Goal: Task Accomplishment & Management: Manage account settings

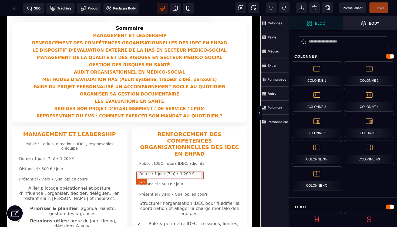
scroll to position [88, 2]
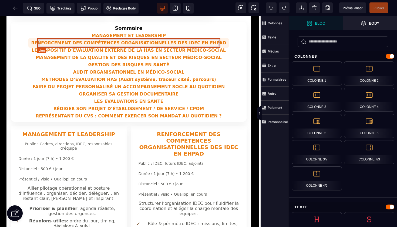
click at [195, 44] on link "RENFORCEMENT DES COMPÉTENCES ORGANISATIONNELLES DES IDEC EN EHPAD" at bounding box center [128, 43] width 201 height 10
select select "******"
select select "***"
select select
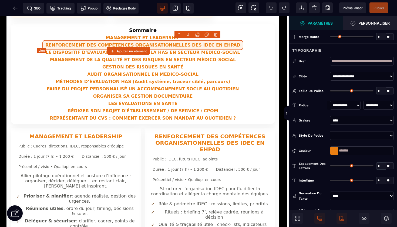
type input "*"
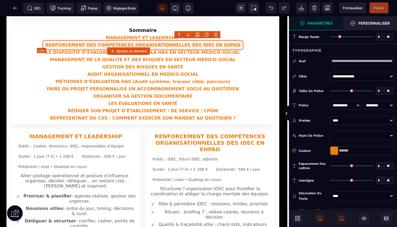
type input "*"
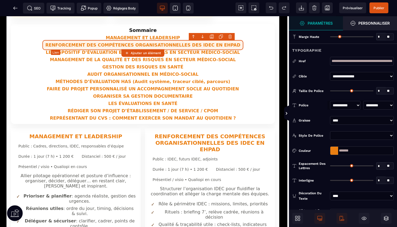
click at [207, 44] on link "RENFORCEMENT DES COMPÉTENCES ORGANISATIONNELLES DES IDEC EN EHPAD" at bounding box center [142, 45] width 201 height 10
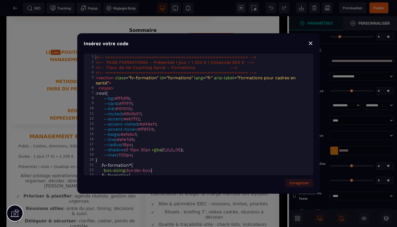
click at [312, 44] on div "⨯" at bounding box center [310, 43] width 5 height 8
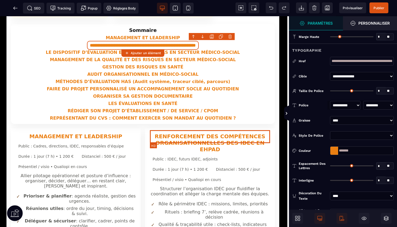
click at [238, 140] on h3 "RENFORCEMENT DES COMPÉTENCES ORGANISATIONNELLES DES IDEC EN EHPAD" at bounding box center [210, 142] width 120 height 19
select select "***"
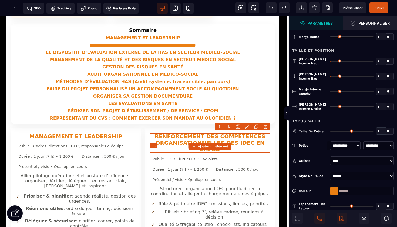
click at [239, 139] on h3 "RENFORCEMENT DES COMPÉTENCES ORGANISATIONNELLES DES IDEC EN EHPAD" at bounding box center [210, 142] width 120 height 19
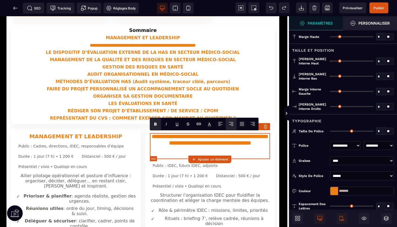
click at [221, 152] on h3 "**********" at bounding box center [210, 146] width 120 height 26
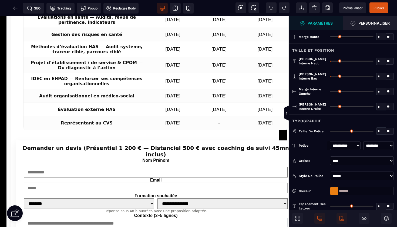
scroll to position [1291, 2]
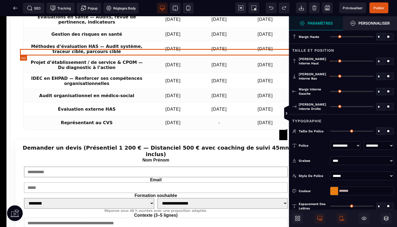
click at [274, 144] on h3 "Demander un devis (Présentiel 1 200 € — Distanciel 500 € avec coaching de suivi…" at bounding box center [156, 150] width 272 height 13
select select "***"
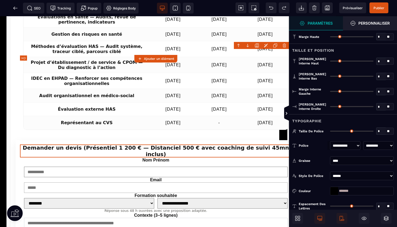
type input "*"
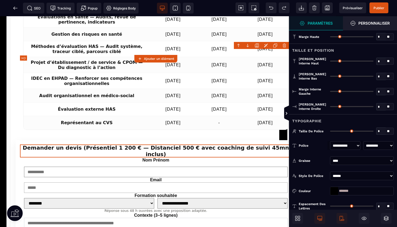
type input "*"
type input "**"
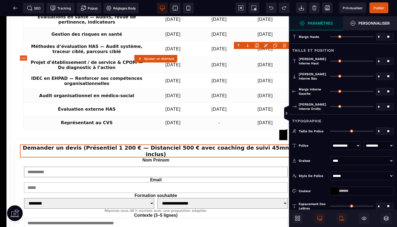
type input "**"
click at [274, 144] on h3 "Demander un devis (Présentiel 1 200 € — Distanciel 500 € avec coaching de suivi…" at bounding box center [156, 150] width 272 height 13
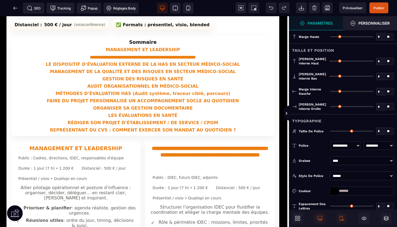
scroll to position [77, 2]
click at [381, 8] on span "Publier" at bounding box center [379, 8] width 11 height 4
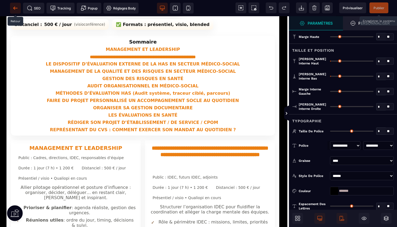
click at [17, 7] on icon at bounding box center [15, 7] width 5 height 5
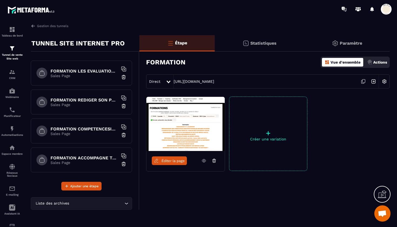
scroll to position [519, 0]
click at [90, 159] on h6 "FORMATION ACCOMPAGNE TRACEUR" at bounding box center [85, 157] width 68 height 5
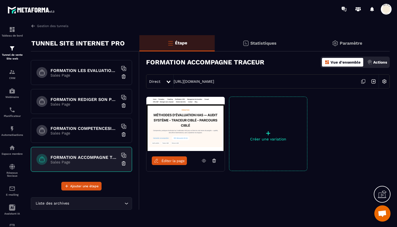
click at [94, 131] on p "Sales Page" at bounding box center [85, 133] width 68 height 4
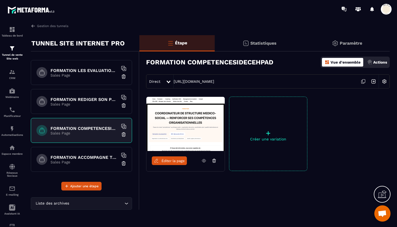
click at [91, 95] on div "FORMATION REDIGER SON PROJET D'ETABLISSEMENT CPOM Sales Page" at bounding box center [81, 101] width 101 height 25
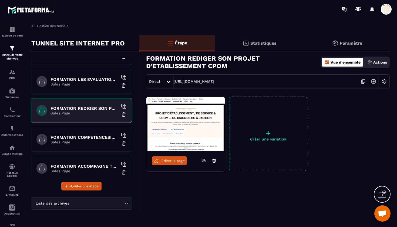
scroll to position [502, 0]
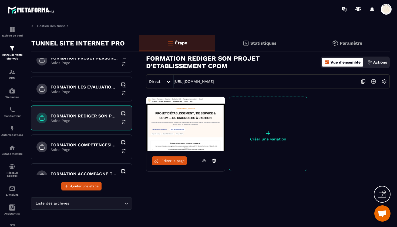
click at [93, 88] on h6 "FORMATION LES EVALUATIONS EN SANTE" at bounding box center [85, 86] width 68 height 5
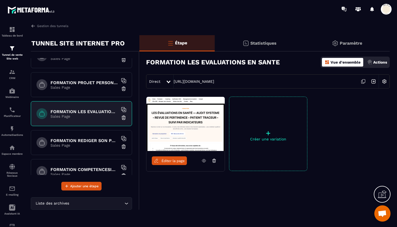
scroll to position [476, 0]
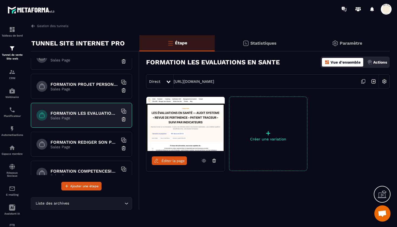
click at [92, 86] on h6 "FORMATION PROJET PERSONNALISE" at bounding box center [85, 84] width 68 height 5
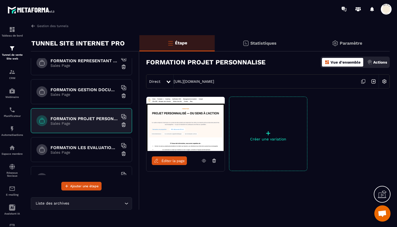
scroll to position [438, 0]
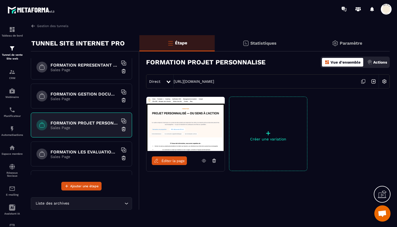
click at [90, 96] on h6 "FORMATION GESTION DOCUMENTAIRE QUALITE" at bounding box center [85, 93] width 68 height 5
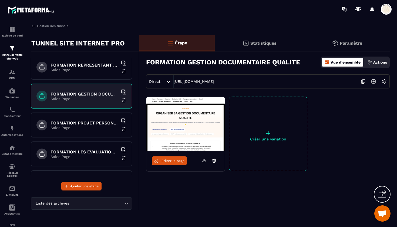
click at [95, 66] on h6 "FORMATION REPRESENTANT AU CVS" at bounding box center [85, 64] width 68 height 5
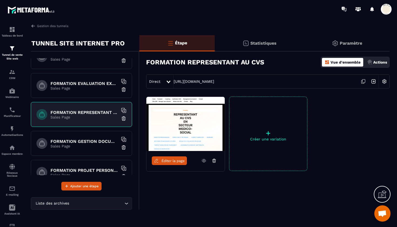
scroll to position [379, 0]
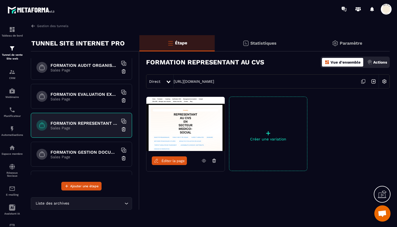
click at [90, 91] on div "FORMATION EVALUATION EXTERNE HAS Sales Page" at bounding box center [81, 96] width 101 height 25
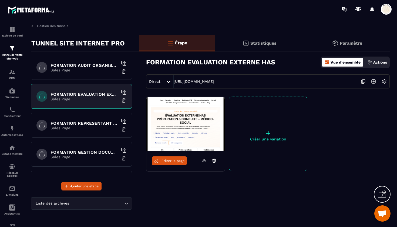
scroll to position [5970, 0]
click at [174, 161] on span "Éditer la page" at bounding box center [173, 161] width 23 height 4
